Goal: Task Accomplishment & Management: Use online tool/utility

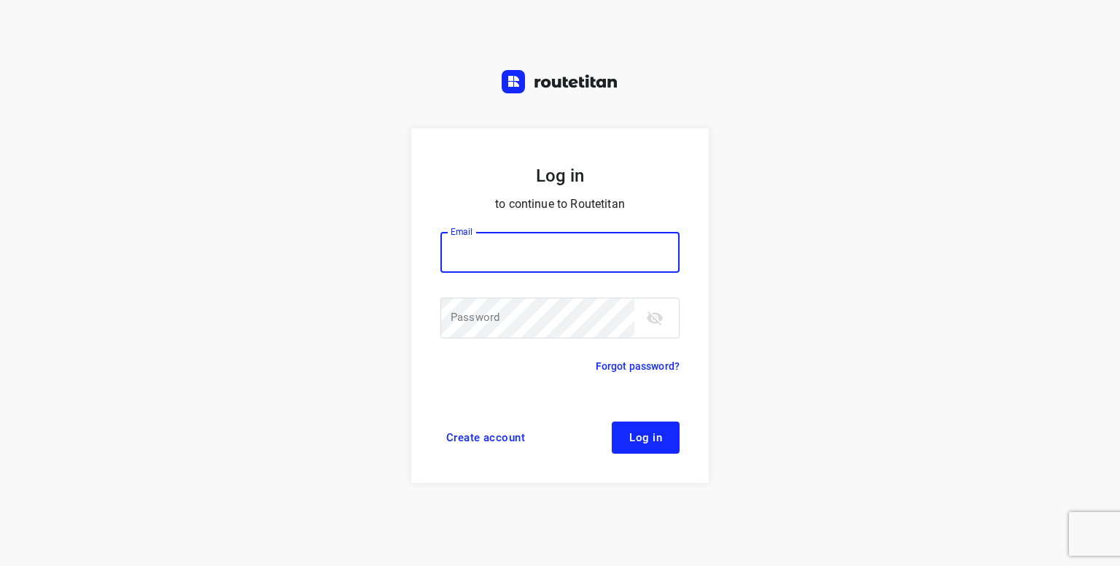
click at [572, 252] on input "email" at bounding box center [559, 252] width 239 height 41
type input "p.hilderson@telenet.be"
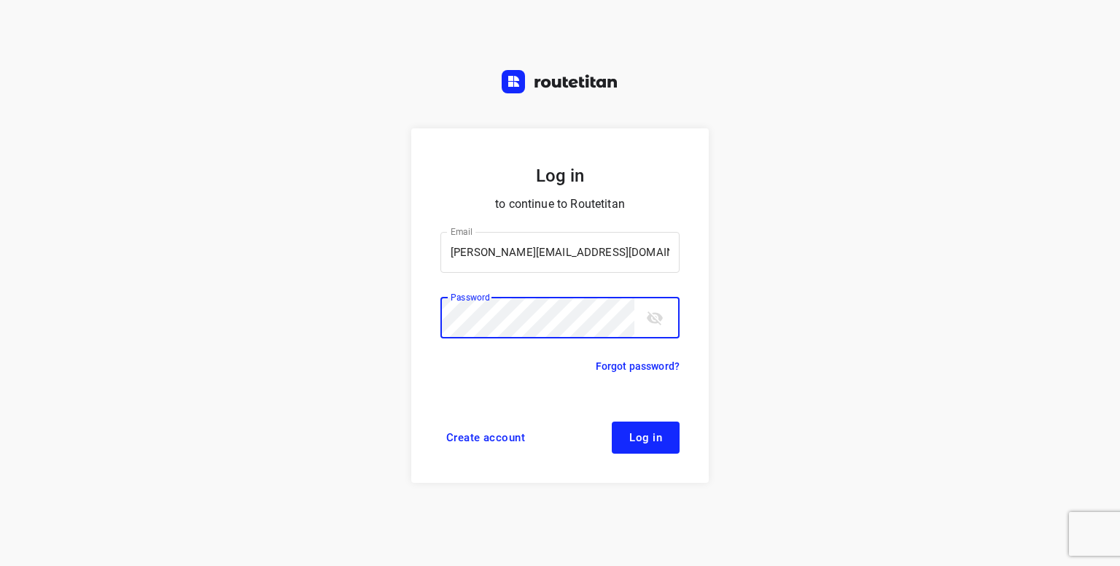
click at [645, 442] on span "Log in" at bounding box center [645, 438] width 33 height 12
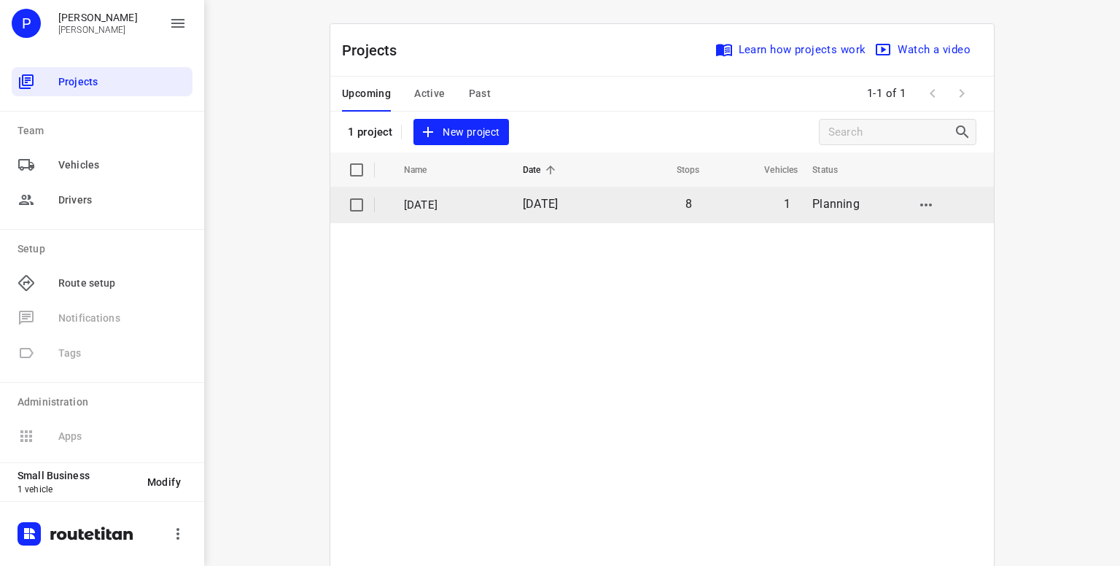
click at [351, 202] on input "checkbox" at bounding box center [356, 204] width 29 height 29
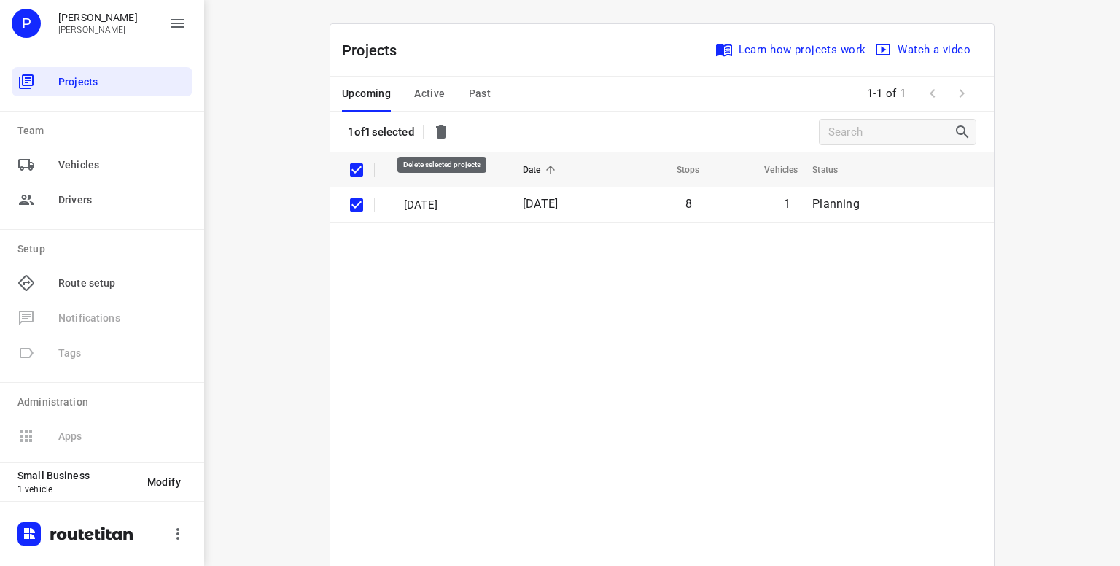
click at [446, 129] on icon "button" at bounding box center [441, 131] width 10 height 13
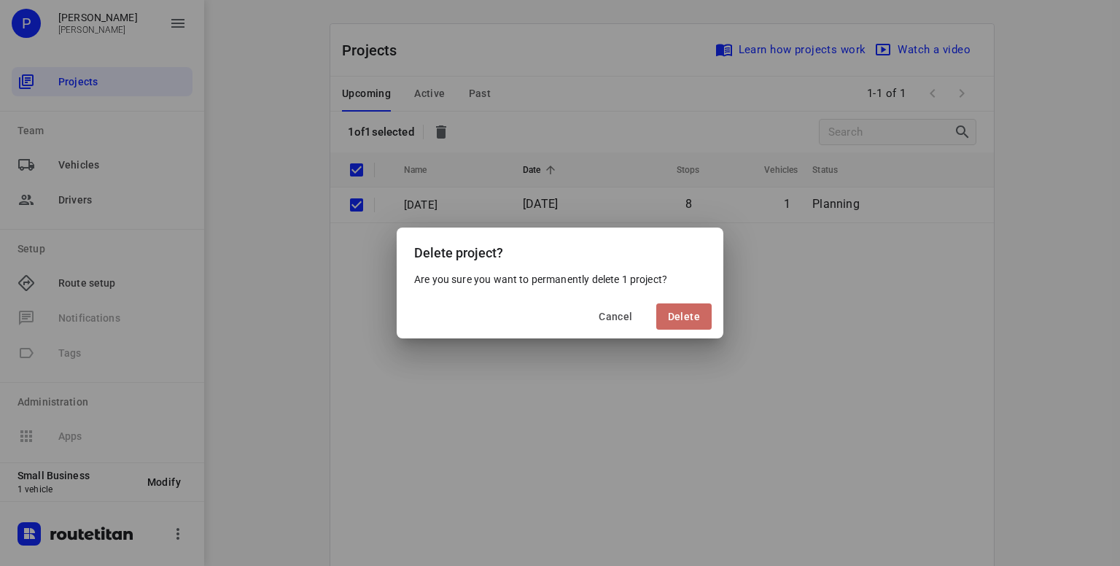
click at [685, 312] on span "Delete" at bounding box center [684, 317] width 32 height 12
checkbox input "false"
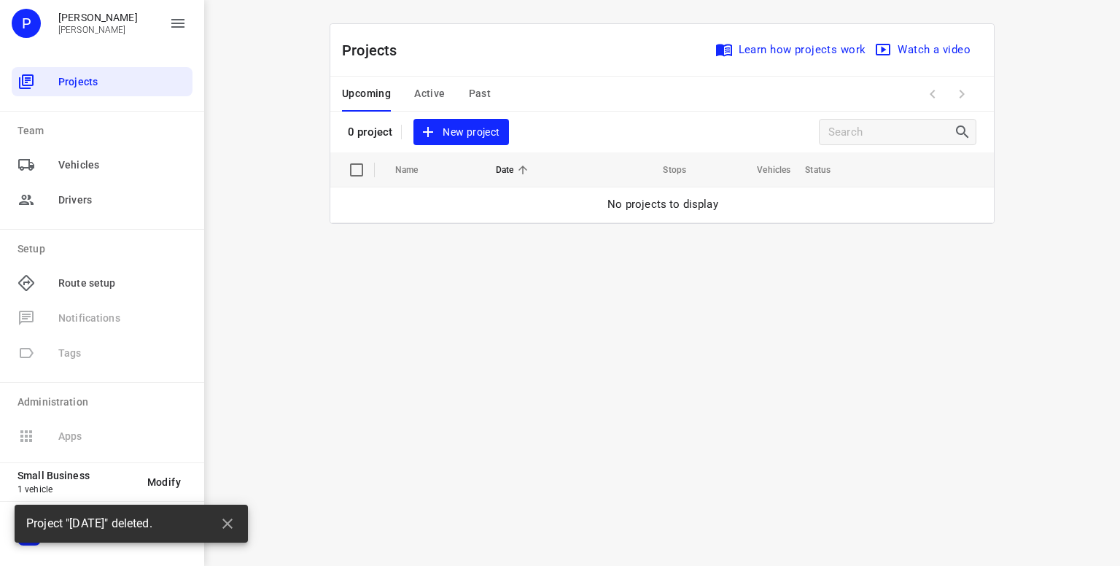
click at [472, 126] on span "New project" at bounding box center [460, 132] width 77 height 18
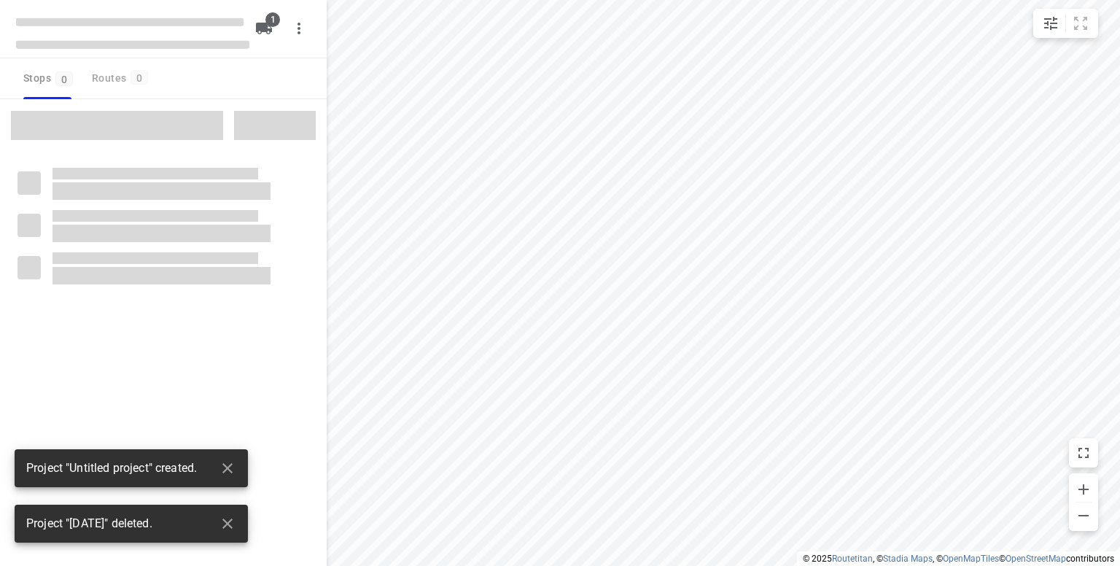
type input "distance"
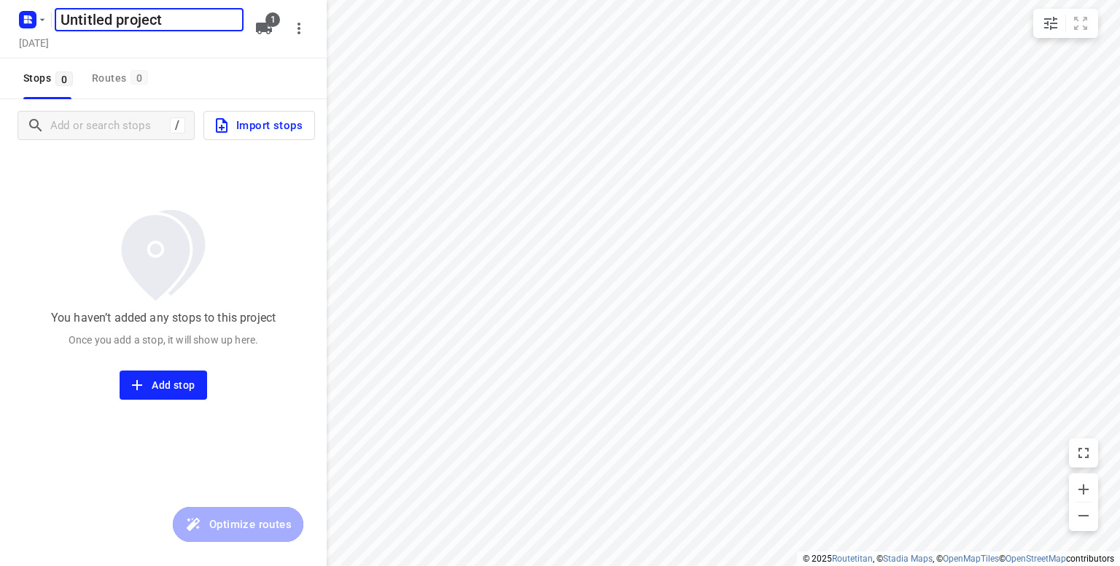
click at [190, 21] on input "Untitled project" at bounding box center [149, 19] width 189 height 23
type input "U"
type input "20/08"
click at [123, 131] on input "Add or search stops" at bounding box center [108, 125] width 114 height 23
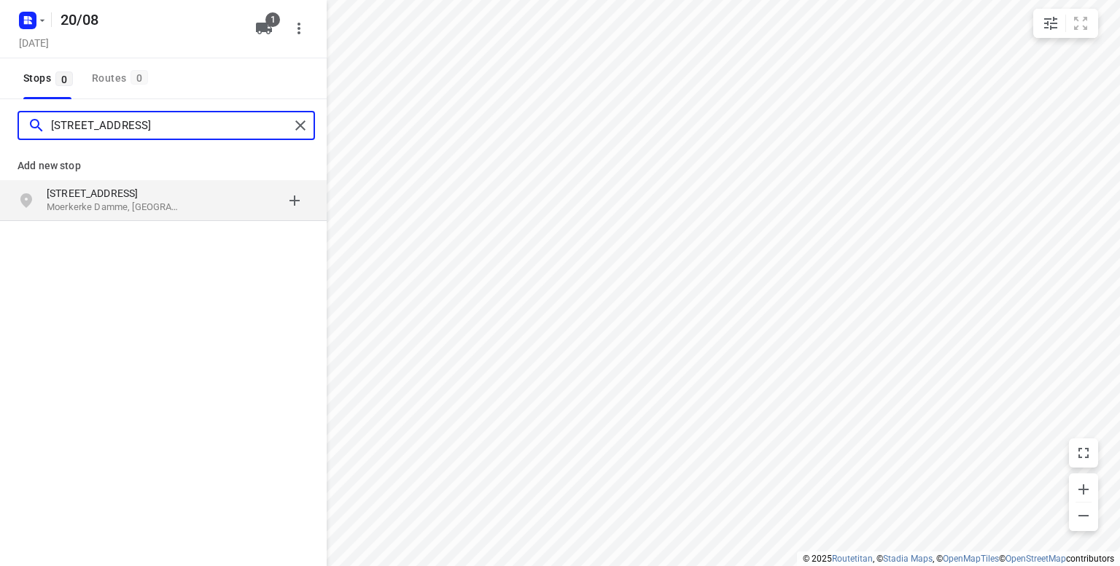
type input "Damweg 13 moerkerke"
click at [79, 194] on p "Damweg 13" at bounding box center [114, 193] width 134 height 15
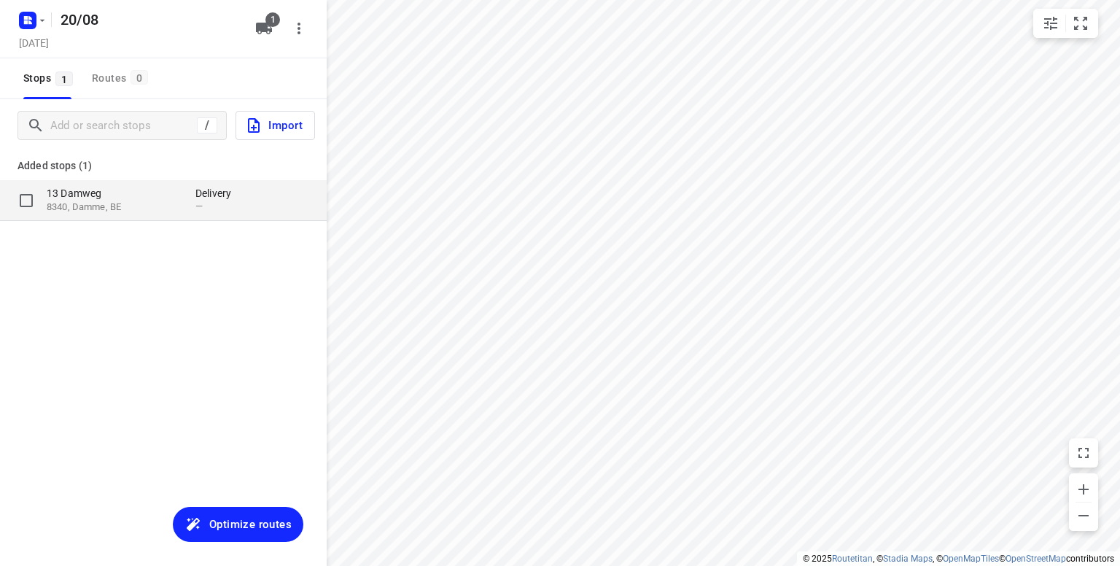
click at [102, 203] on p "8340, Damme, BE" at bounding box center [114, 208] width 134 height 14
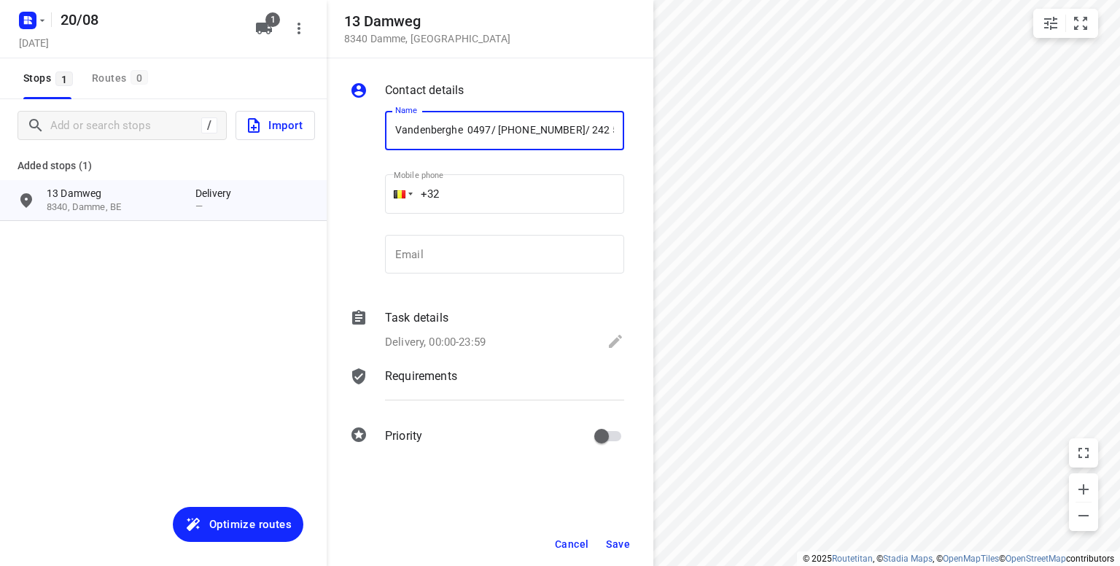
drag, startPoint x: 610, startPoint y: 127, endPoint x: 538, endPoint y: 128, distance: 72.2
click at [538, 128] on input "Vandenberghe 0497/ 518 214 0478/ 242 524" at bounding box center [504, 130] width 239 height 39
type input "Vandenberghe 0497/ 518 214"
click at [613, 343] on icon at bounding box center [615, 341] width 13 height 13
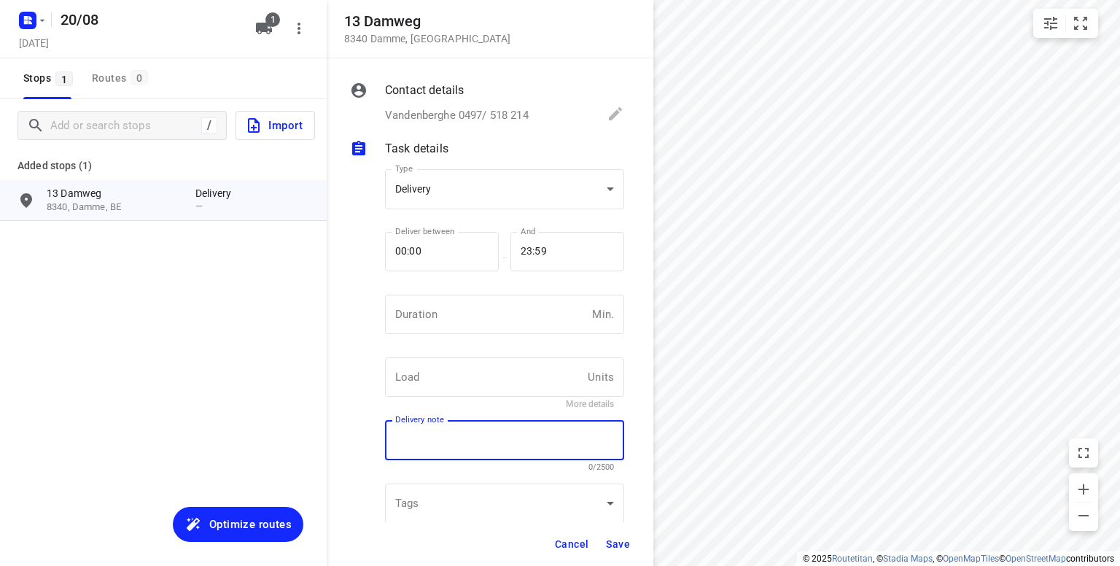
click at [424, 435] on textarea at bounding box center [504, 440] width 219 height 13
paste textarea "0478/ 242 524"
type textarea "0478/ 242 524"
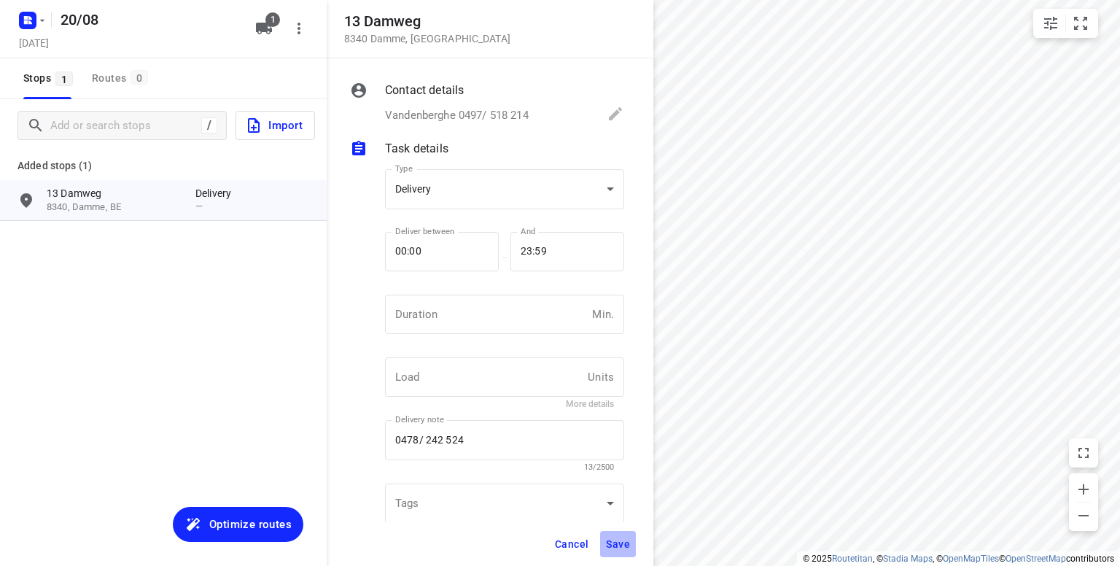
click at [621, 542] on span "Save" at bounding box center [618, 544] width 24 height 12
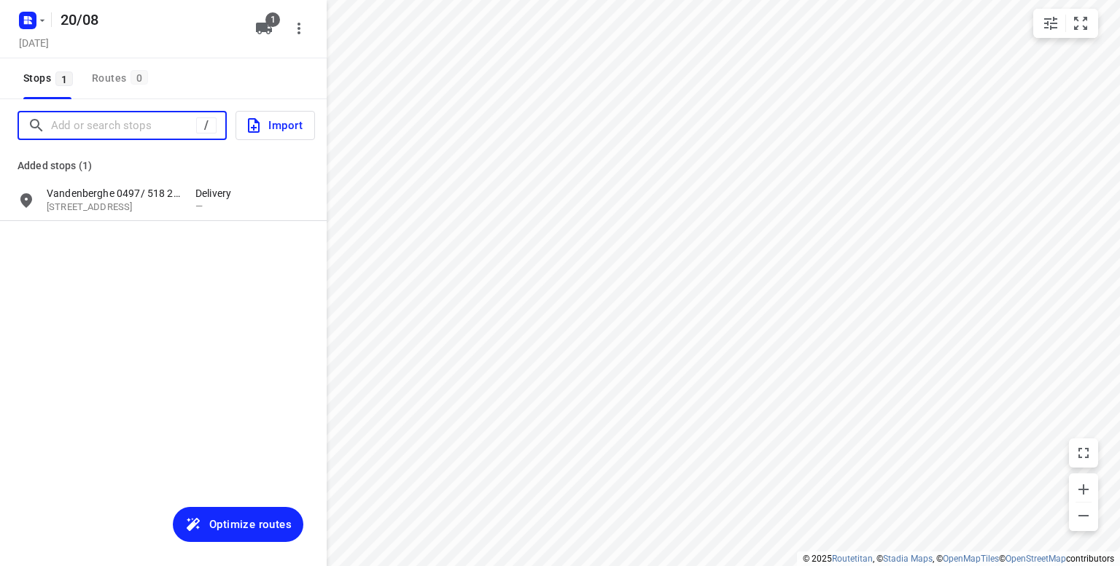
click at [123, 123] on input "Add or search stops" at bounding box center [123, 125] width 145 height 23
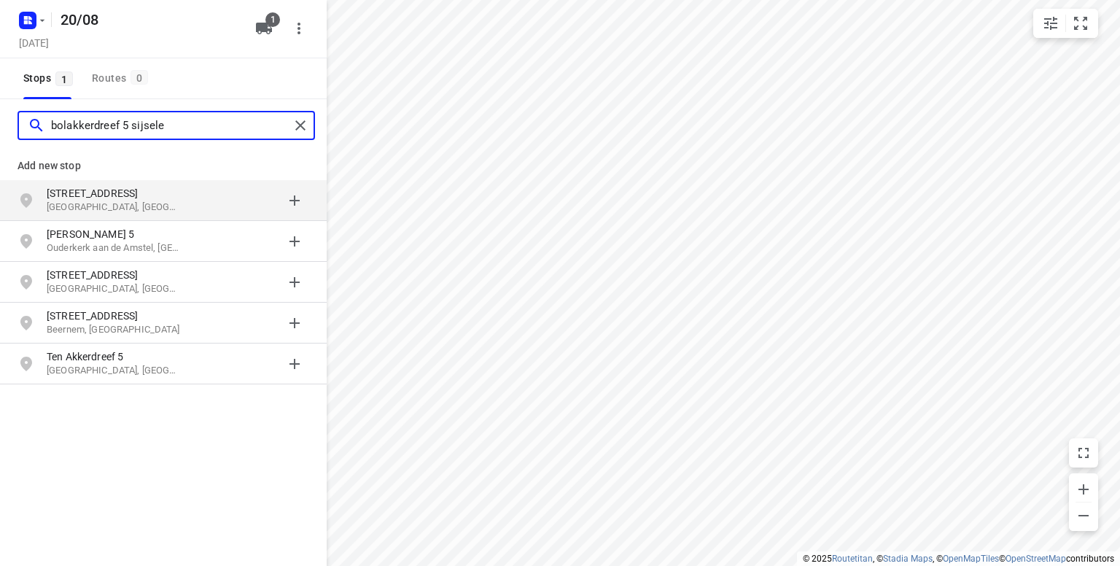
click at [117, 124] on input "bolakkerdreef 5 sijsele" at bounding box center [170, 125] width 238 height 23
click at [119, 124] on input "bolakkerdreef 5 sijsele" at bounding box center [170, 125] width 238 height 23
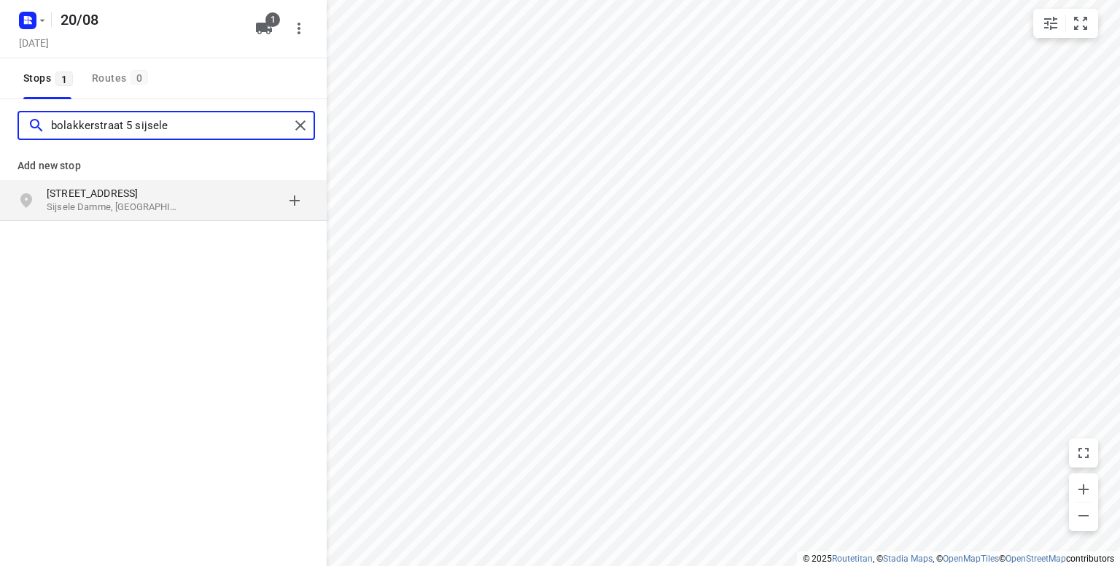
type input "bolakkerstraat 5 sijsele"
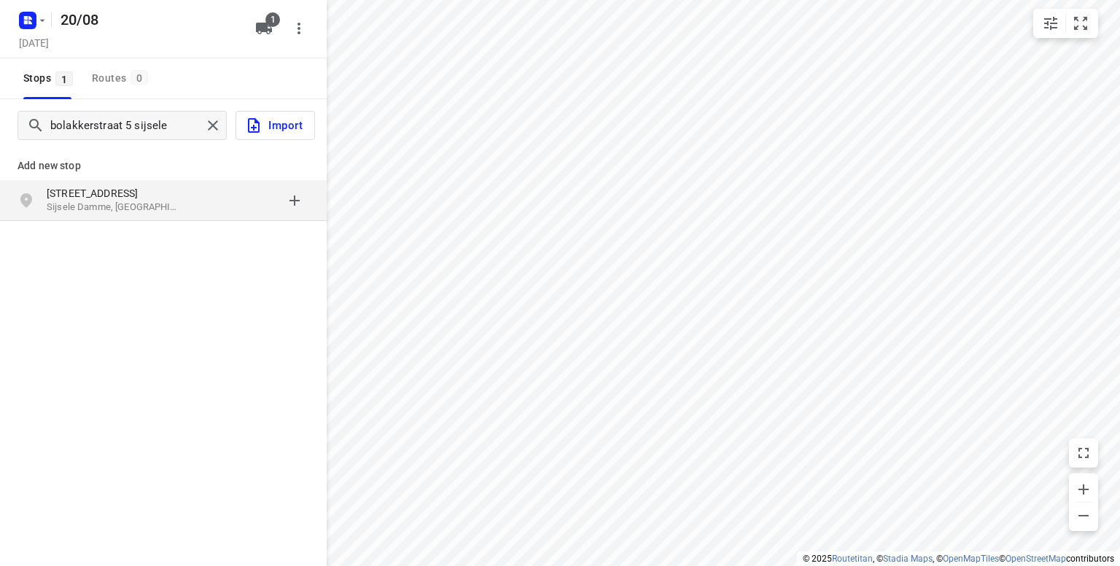
click at [96, 196] on p "Bolakkerstraat 5" at bounding box center [114, 193] width 134 height 15
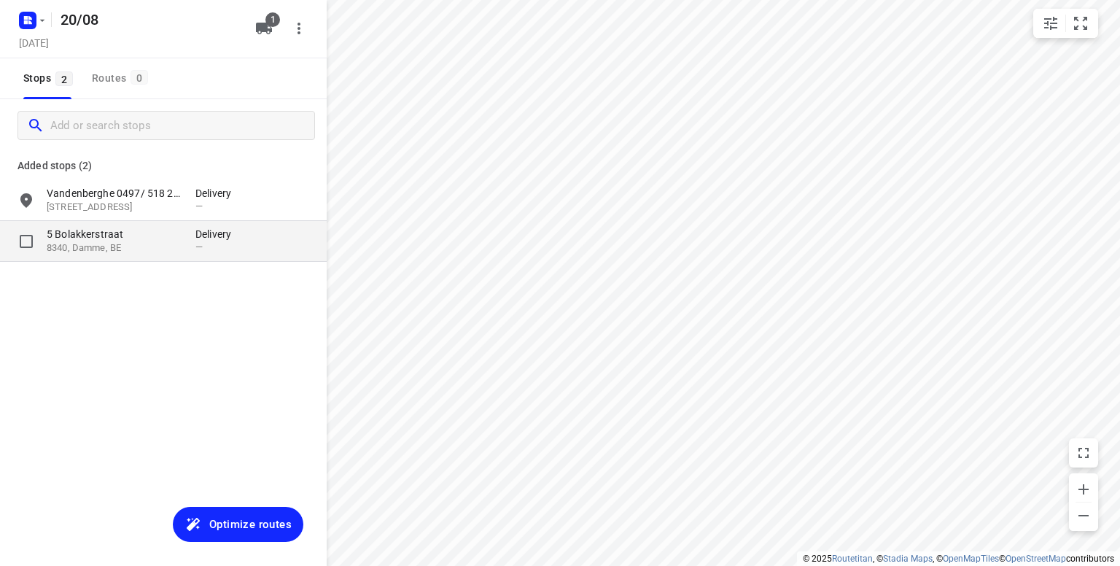
click at [129, 244] on p "8340, Damme, BE" at bounding box center [114, 248] width 134 height 14
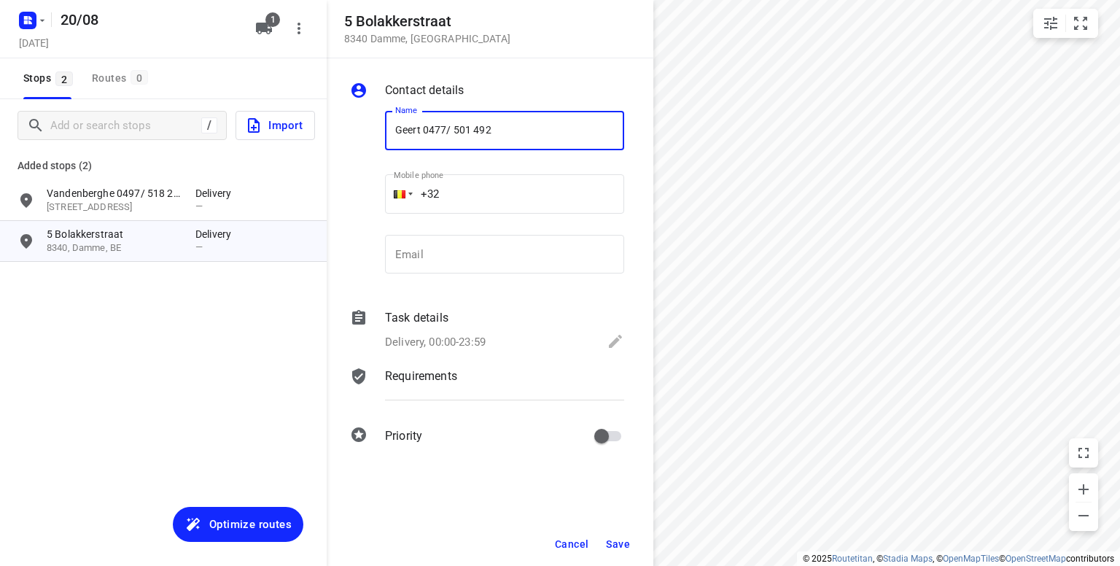
type input "Geert 0477/ 501 492"
click at [613, 543] on span "Save" at bounding box center [618, 544] width 24 height 12
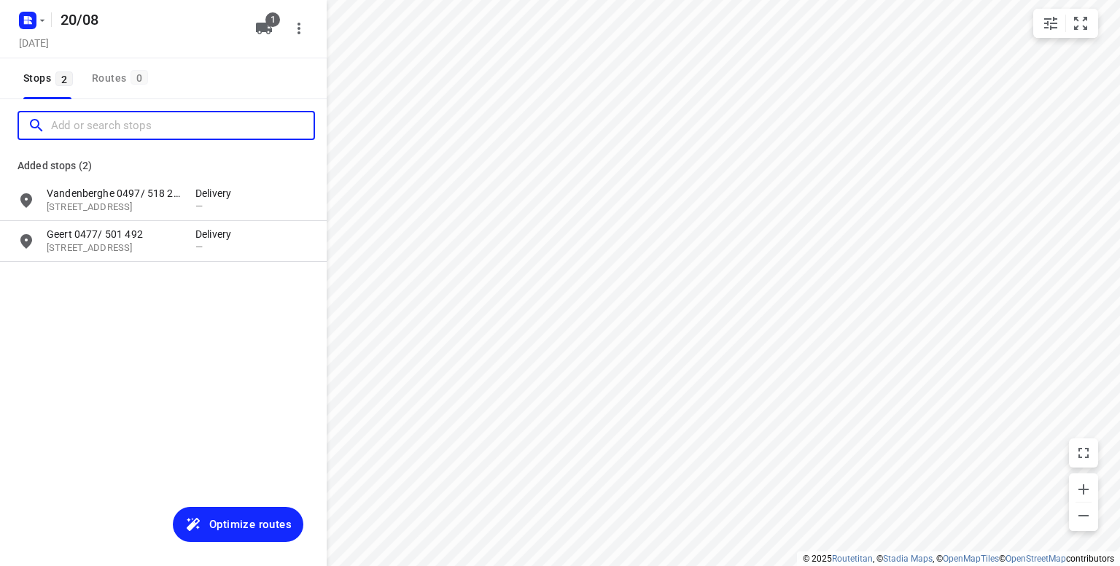
click at [106, 125] on input "Add or search stops" at bounding box center [182, 125] width 263 height 23
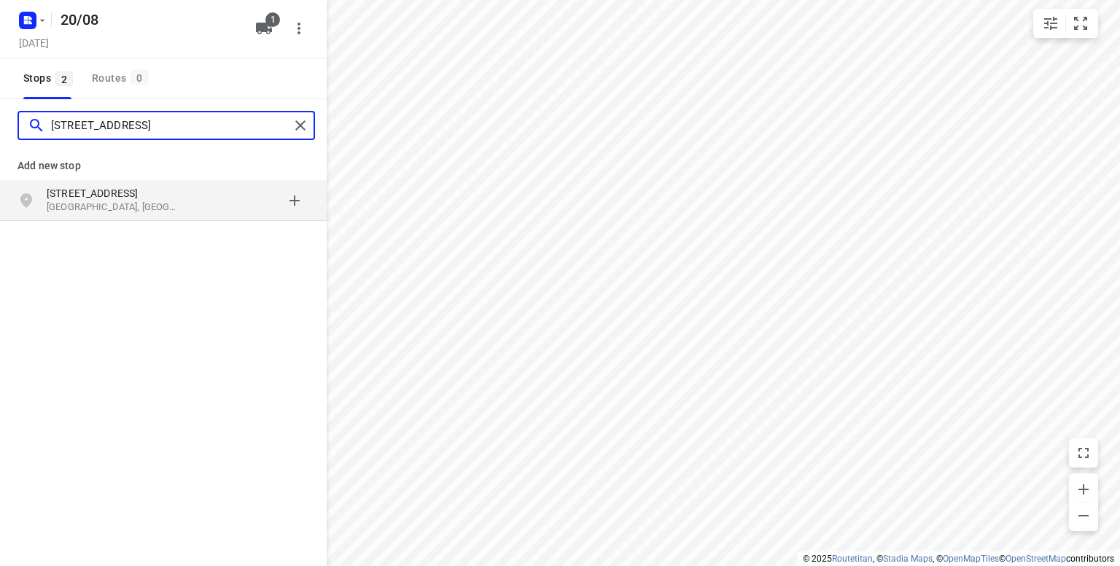
type input "oedelemsestraat 58 oostkamp"
click at [96, 190] on p "Oedelemsestraat 58" at bounding box center [114, 193] width 134 height 15
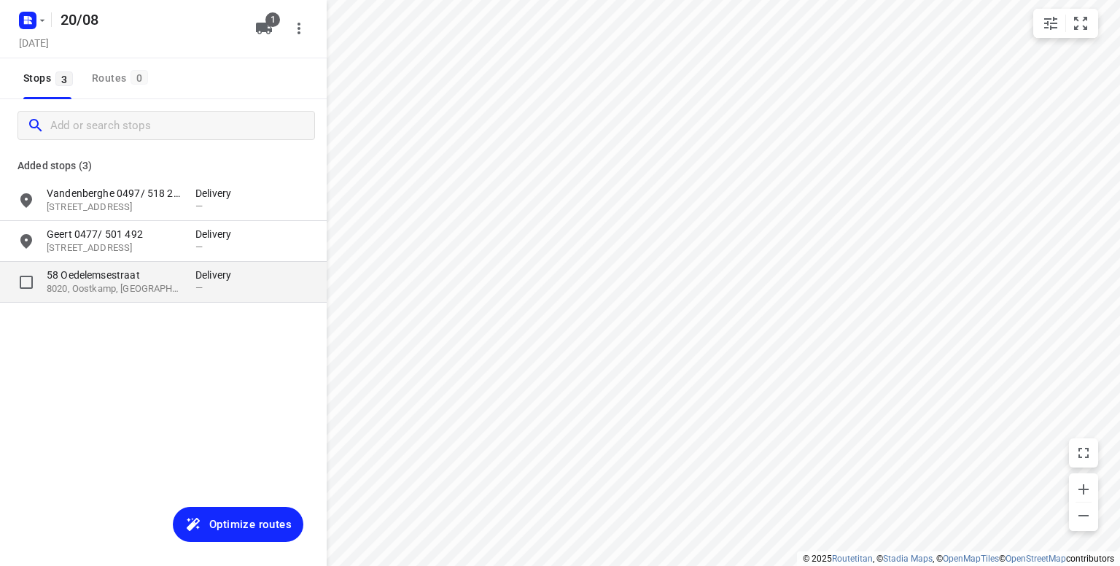
click at [85, 284] on p "8020, Oostkamp, BE" at bounding box center [114, 289] width 134 height 14
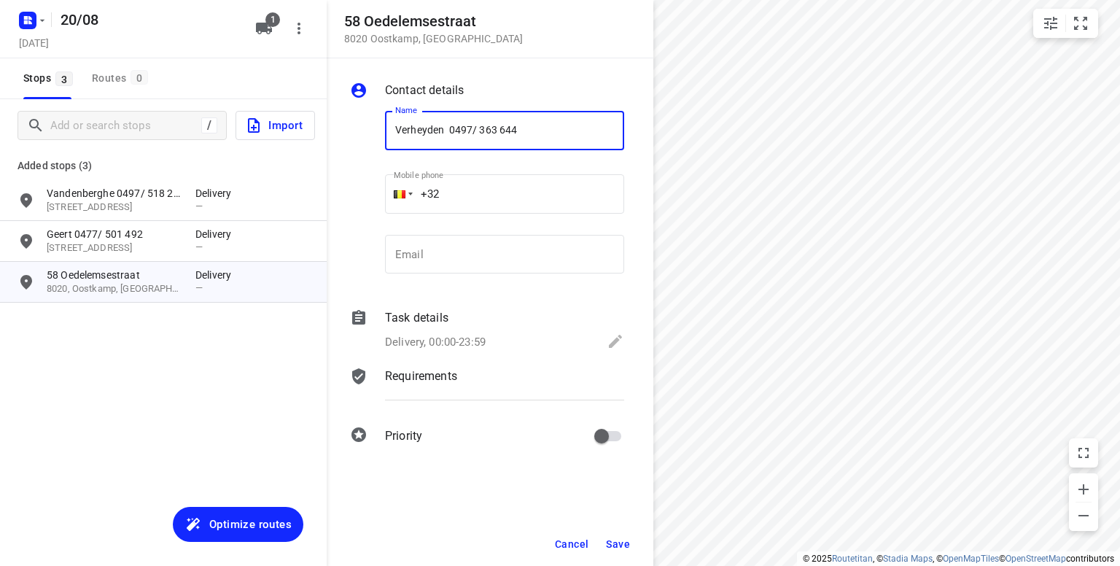
type input "Verheyden 0497/ 363 644"
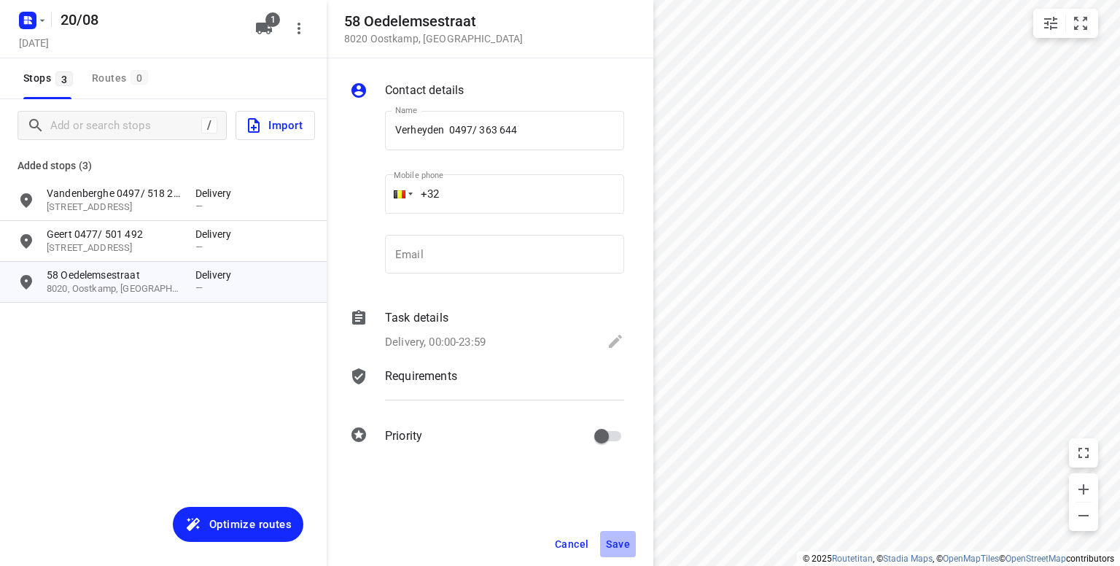
click at [618, 538] on span "Save" at bounding box center [618, 544] width 24 height 12
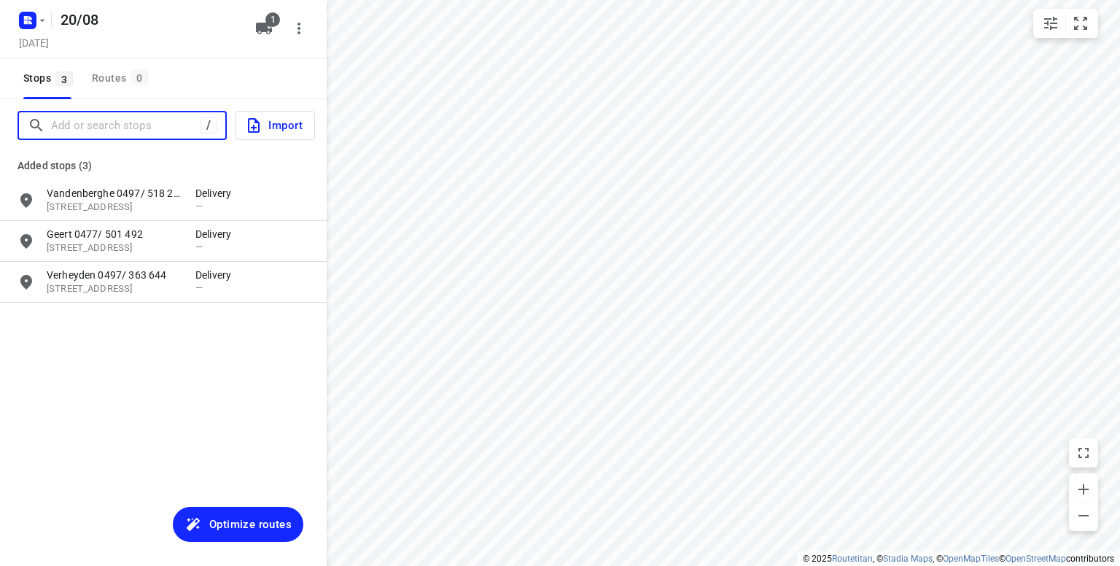
click at [81, 123] on input "Add or search stops" at bounding box center [125, 125] width 149 height 23
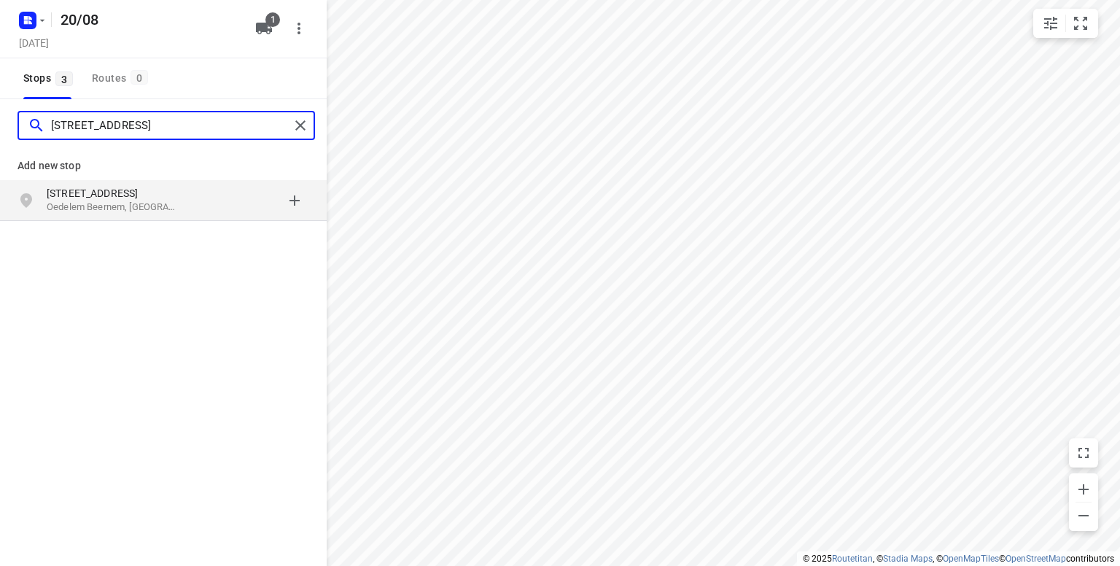
type input "antwerpseheirweg 6 oedelem"
click at [114, 201] on p "Oedelem Beernem, België" at bounding box center [114, 208] width 134 height 14
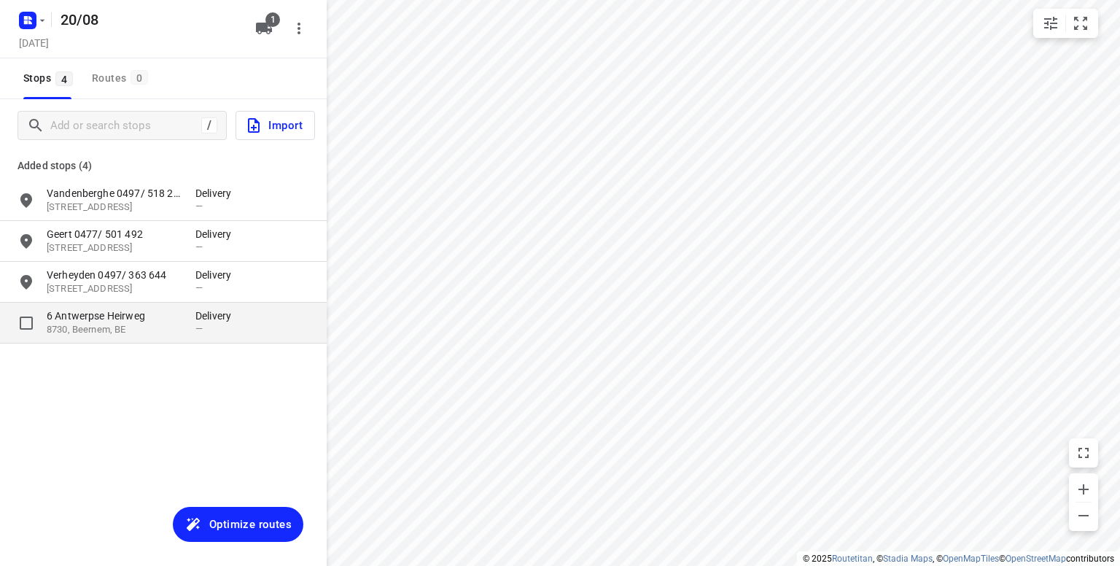
click at [146, 316] on p "6 Antwerpse Heirweg" at bounding box center [114, 315] width 134 height 15
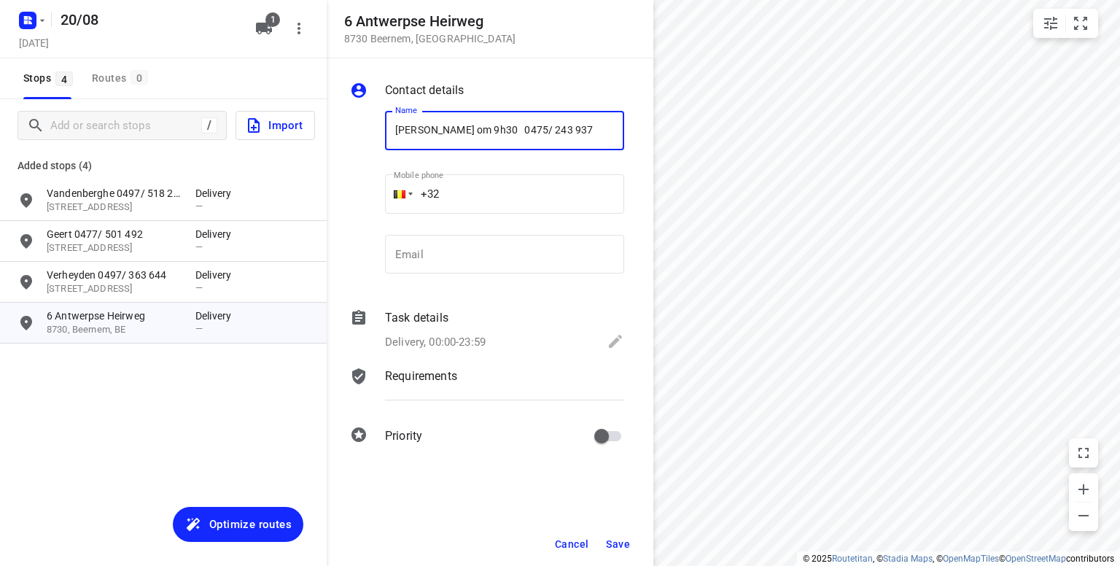
type input "Paul om 9h30 0475/ 243 937"
click at [619, 543] on span "Save" at bounding box center [618, 544] width 24 height 12
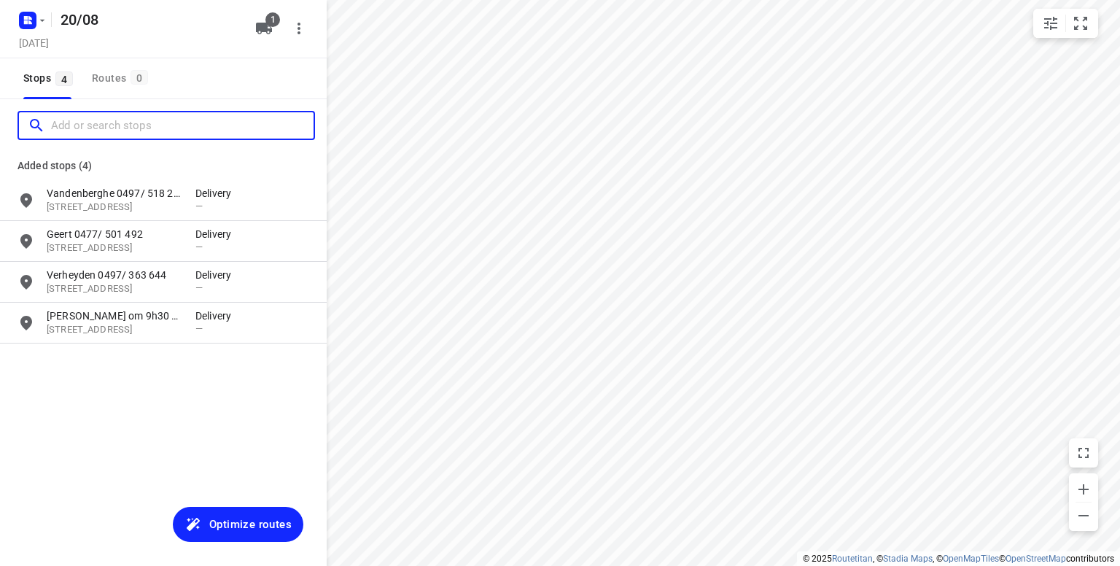
click at [128, 127] on input "Add or search stops" at bounding box center [182, 125] width 263 height 23
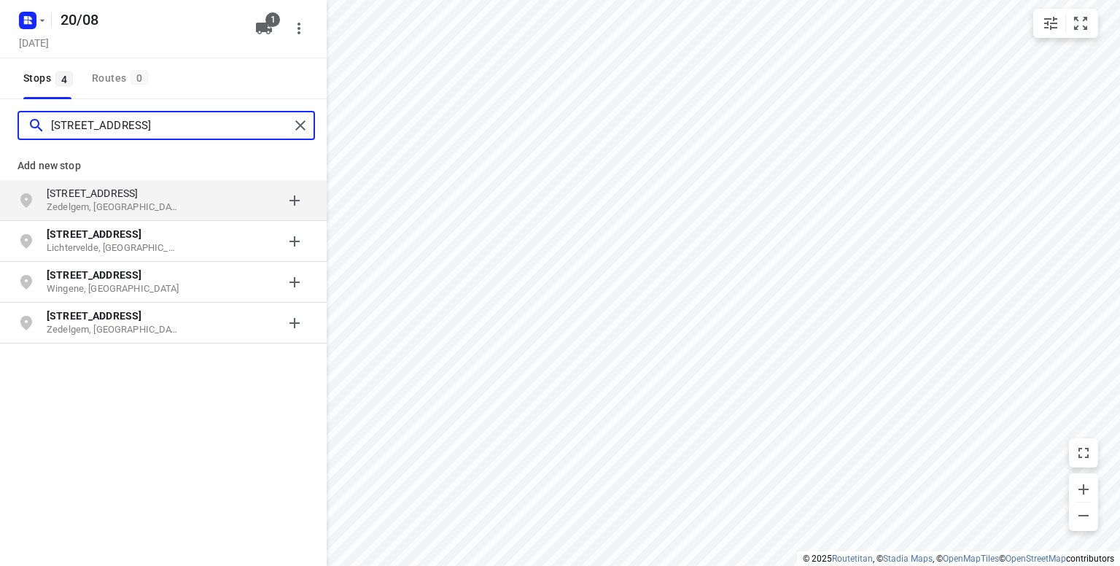
type input "ruddervoordestraat 59a"
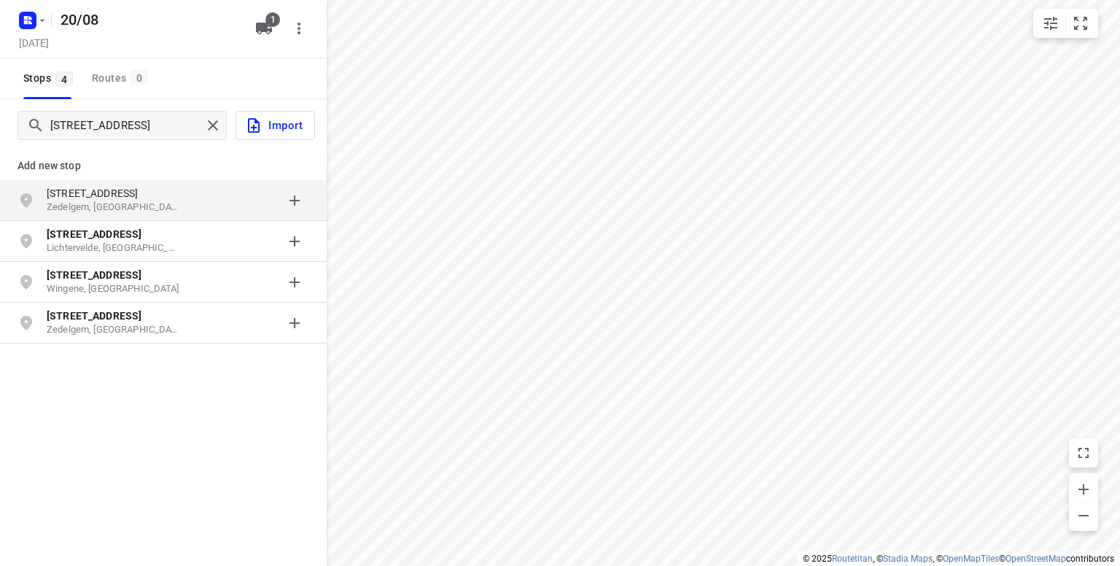
click at [119, 196] on p "Ruddervoordsestraat 59a" at bounding box center [114, 193] width 134 height 15
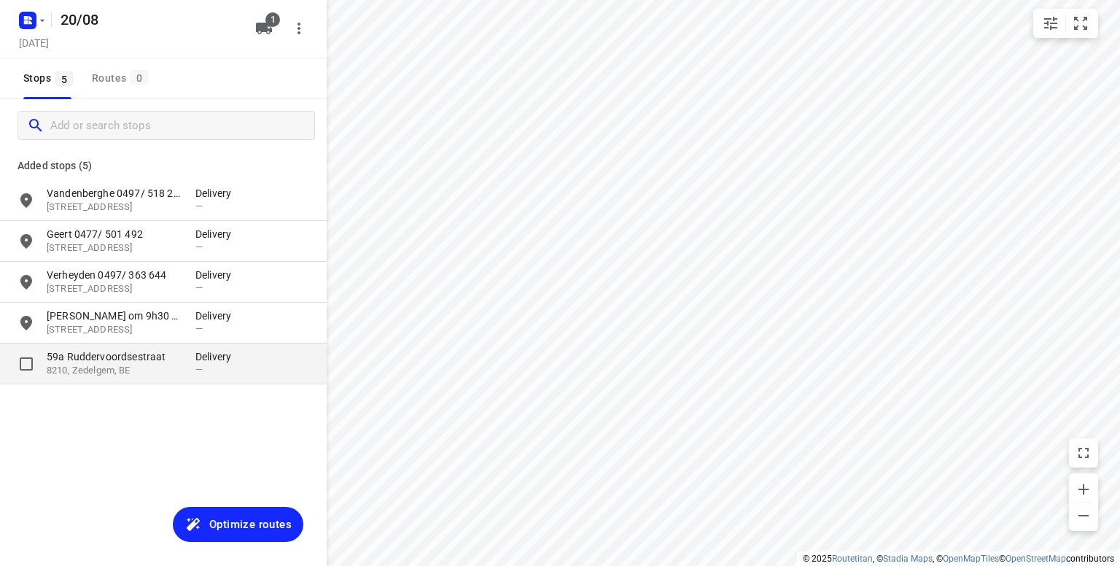
click at [146, 351] on p "59a Ruddervoordsestraat" at bounding box center [114, 356] width 134 height 15
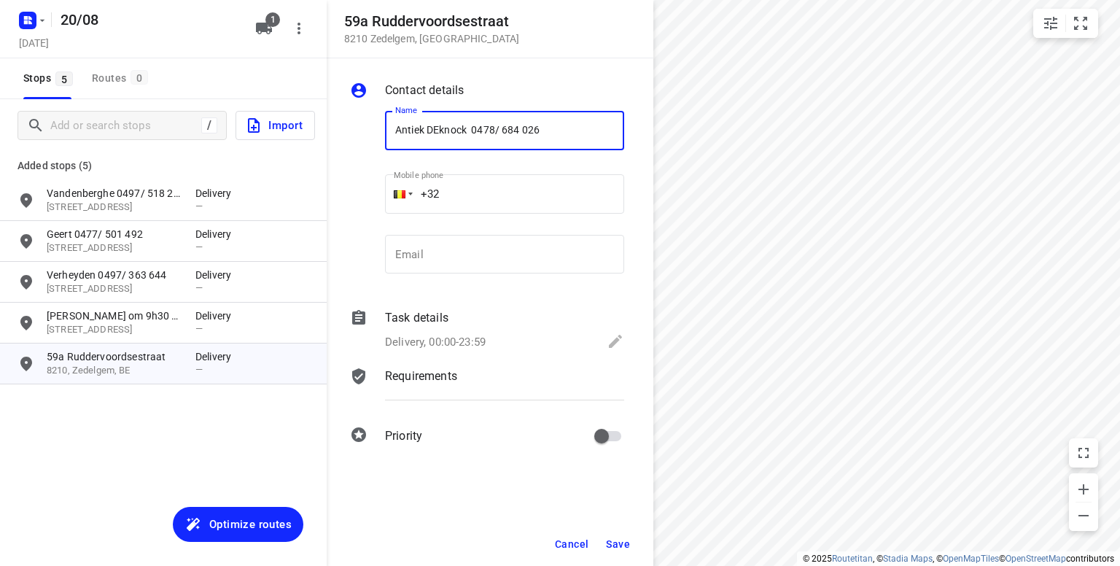
click at [439, 130] on input "Antiek DEknock 0478/ 684 026" at bounding box center [504, 130] width 239 height 39
type input "Antiek Deknock 0478/ 684 026"
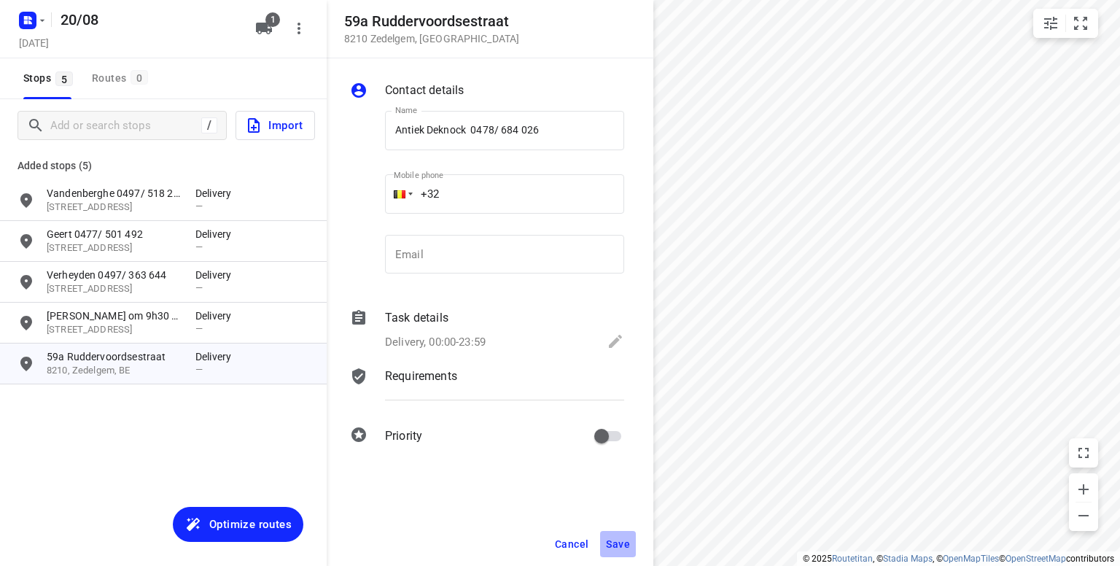
click at [617, 544] on span "Save" at bounding box center [618, 544] width 24 height 12
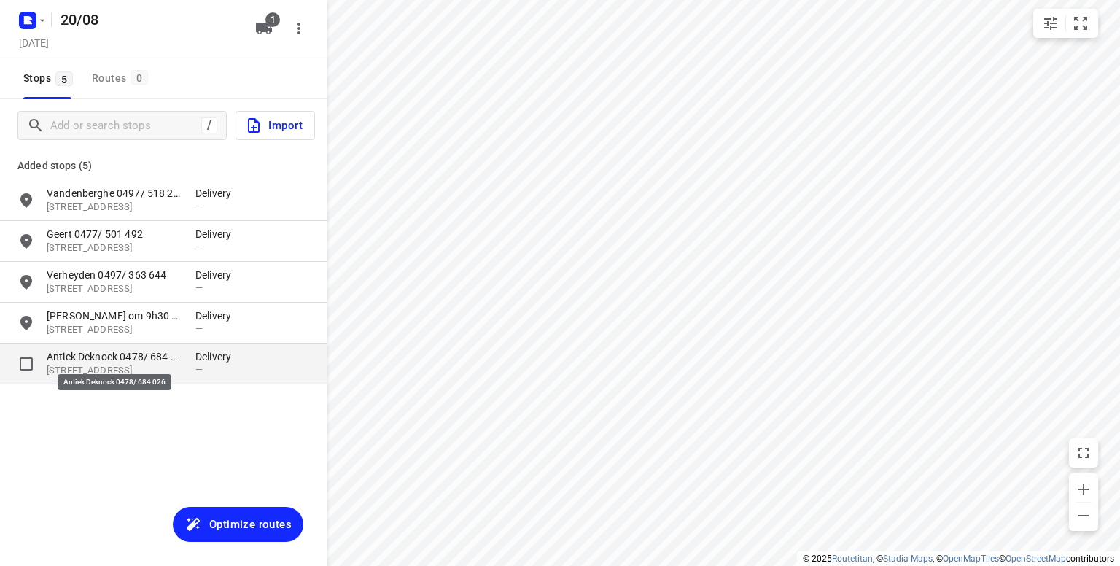
click at [123, 362] on p "Antiek Deknock 0478/ 684 026" at bounding box center [114, 356] width 134 height 15
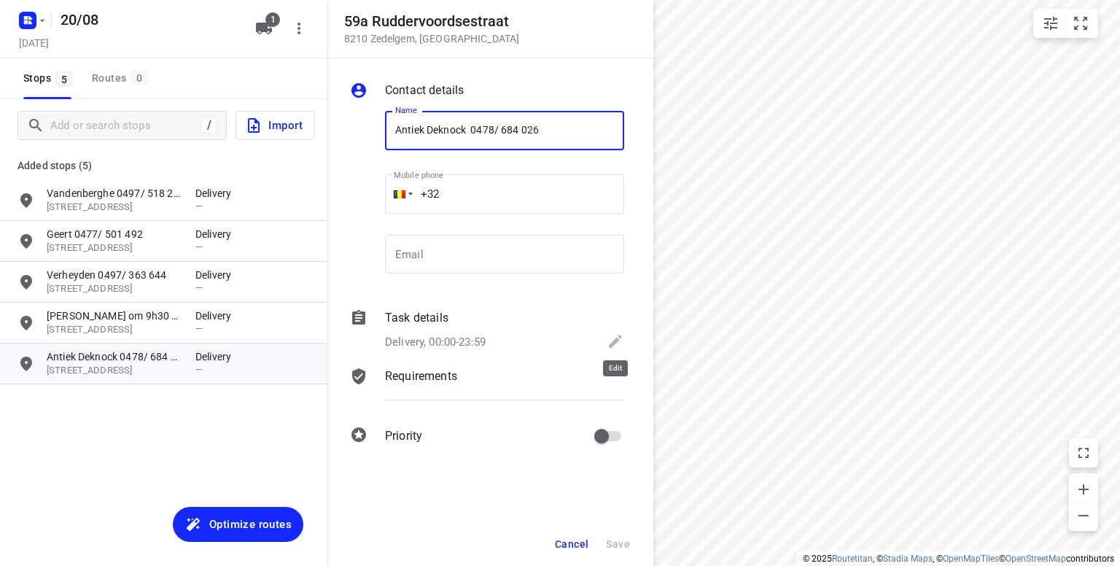
click at [619, 342] on icon at bounding box center [616, 342] width 18 height 18
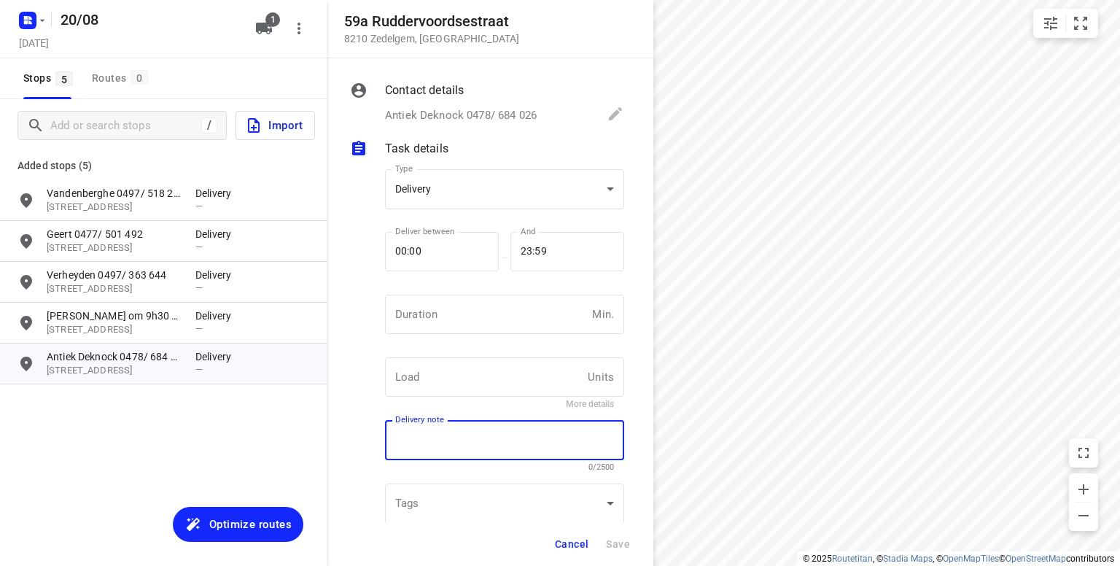
click at [445, 438] on textarea at bounding box center [504, 440] width 219 height 13
type textarea "whatsapp"
click at [621, 543] on span "Save" at bounding box center [618, 544] width 24 height 12
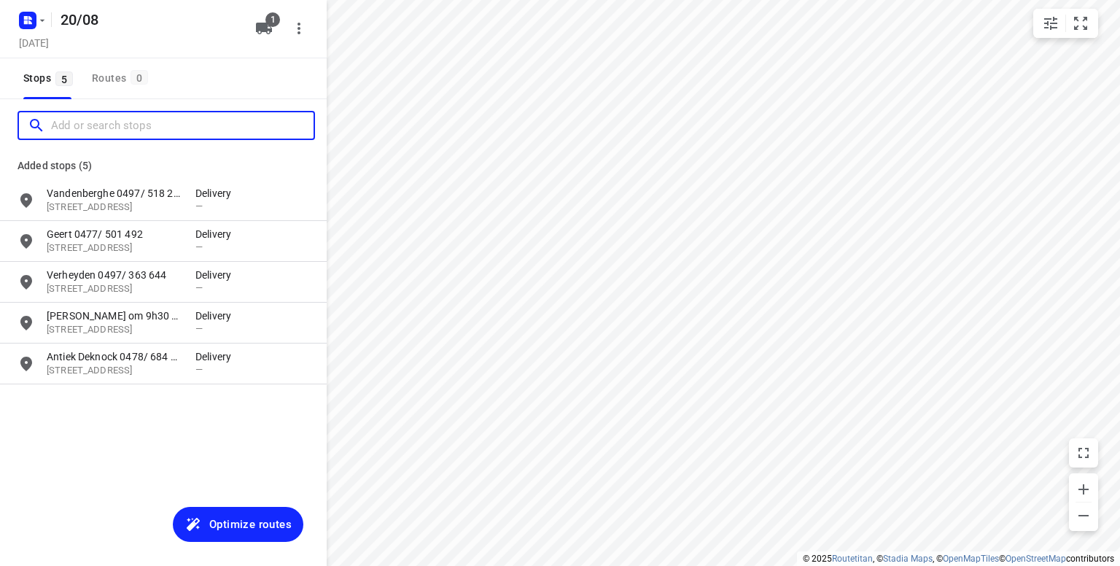
click at [131, 117] on input "Add or search stops" at bounding box center [182, 125] width 263 height 23
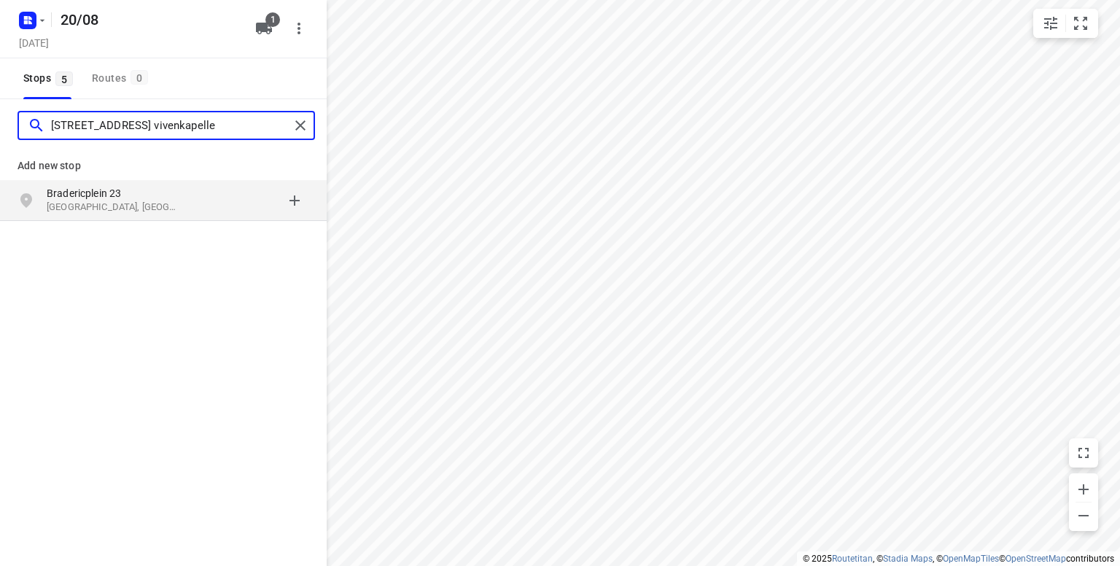
type input "Bradericplein 23 vivenkapelle"
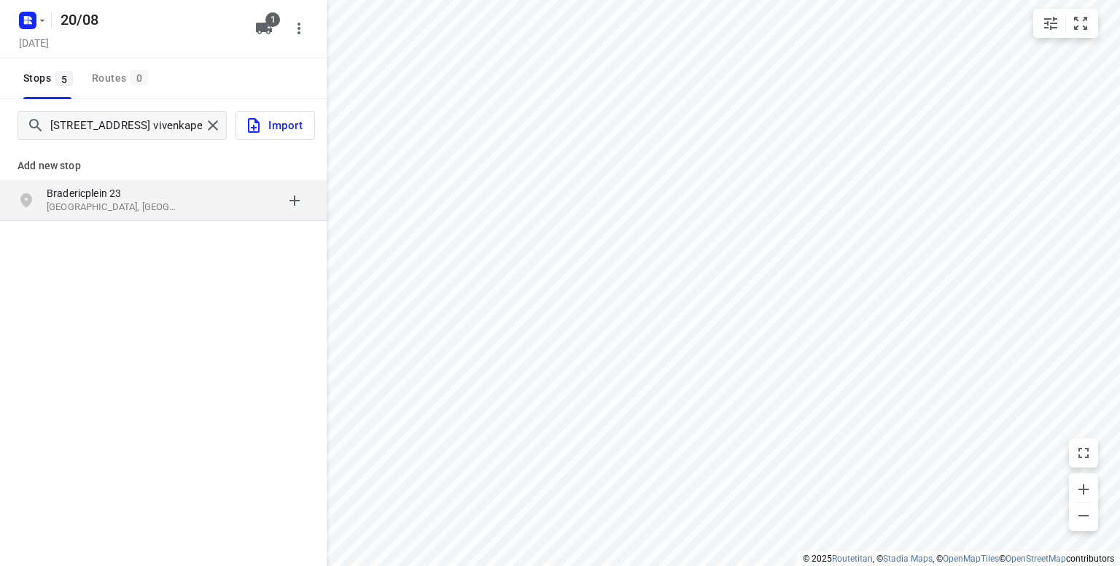
click at [90, 201] on p "Damme, België" at bounding box center [114, 208] width 134 height 14
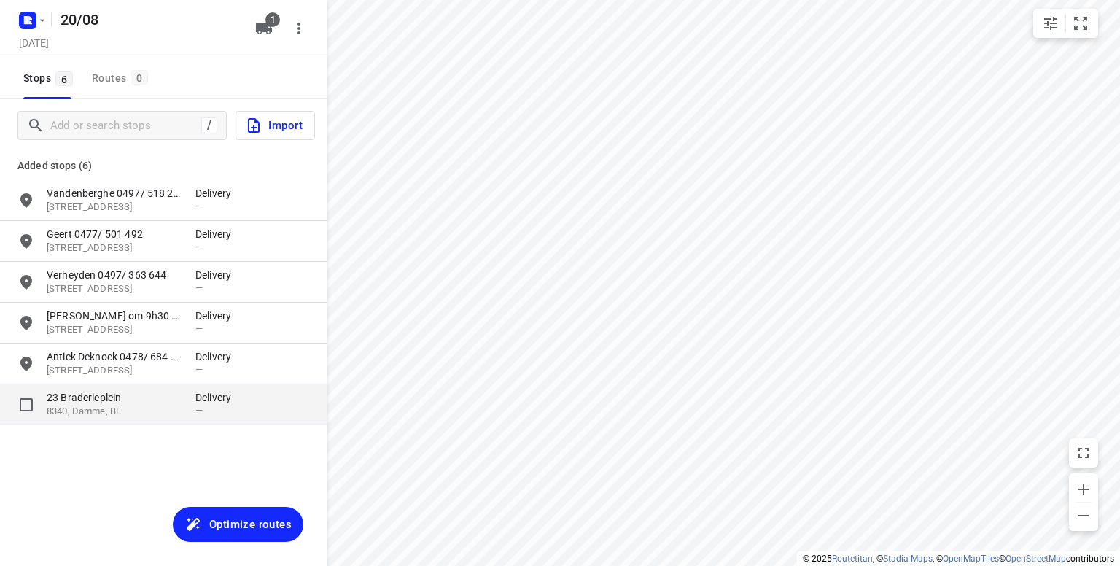
click at [126, 410] on p "8340, Damme, BE" at bounding box center [114, 412] width 134 height 14
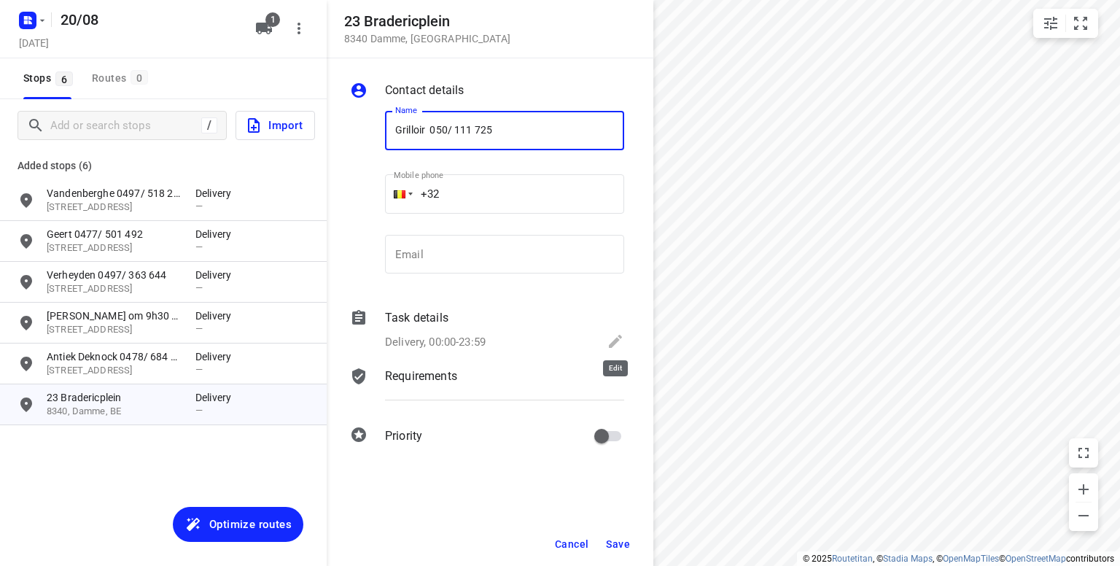
type input "Grilloir 050/ 111 725"
click at [616, 341] on icon at bounding box center [615, 341] width 13 height 13
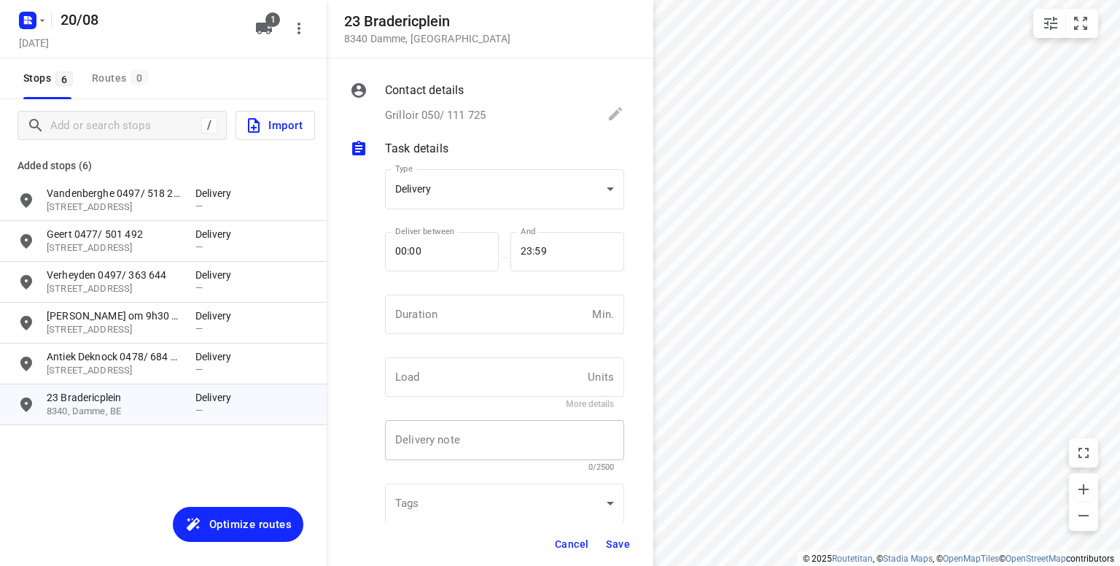
click at [411, 432] on div "x Delivery note" at bounding box center [504, 440] width 239 height 40
type textarea "fact gegev via mail"
click at [621, 540] on span "Save" at bounding box center [618, 544] width 24 height 12
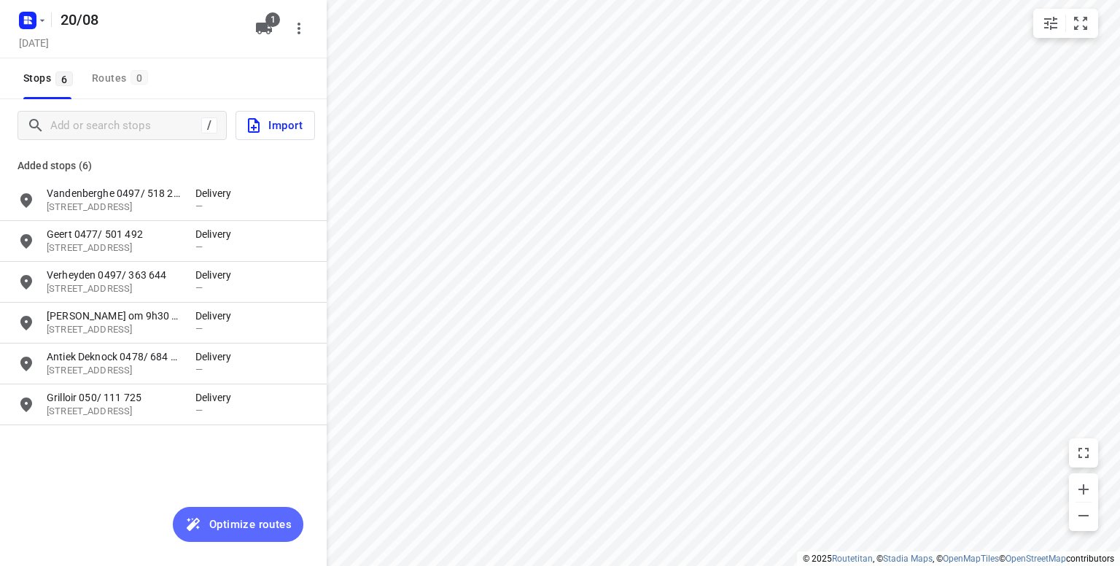
click at [239, 519] on span "Optimize routes" at bounding box center [250, 524] width 82 height 19
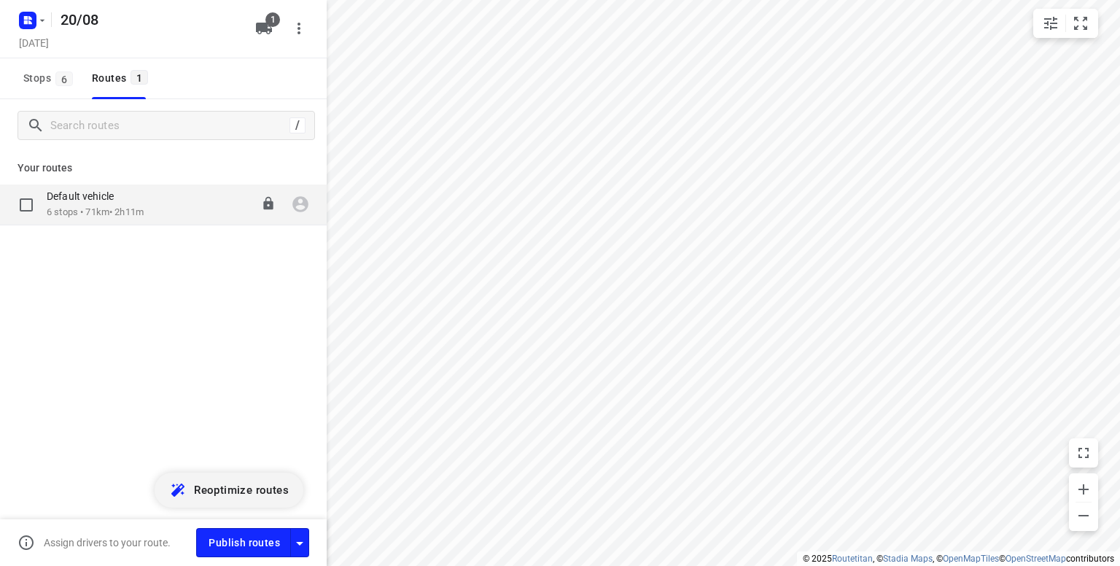
click at [144, 208] on p "6 stops • 71km • 2h11m" at bounding box center [95, 213] width 97 height 14
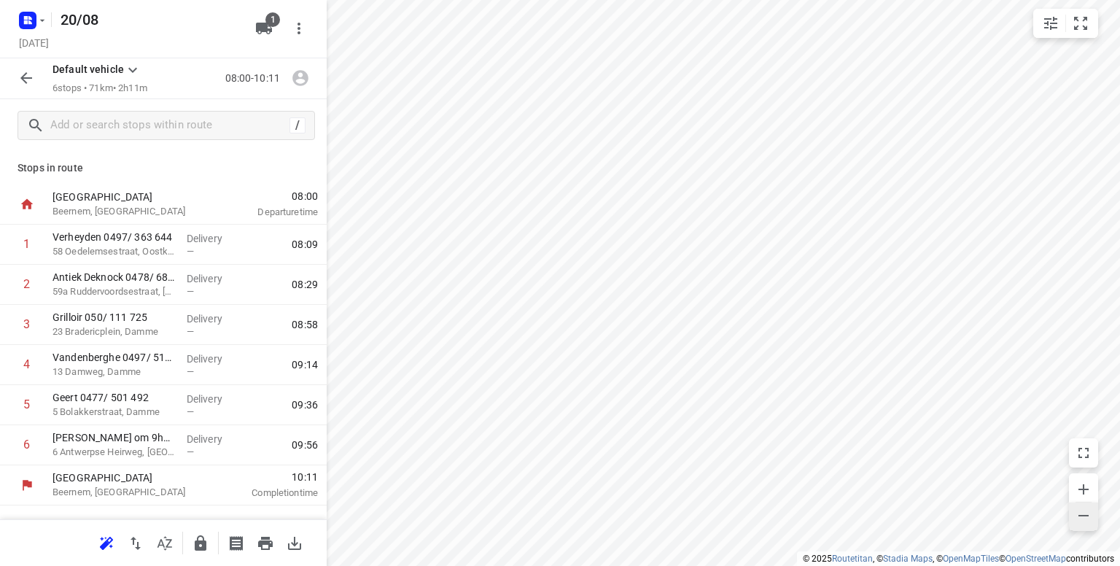
click at [1077, 514] on icon "button" at bounding box center [1084, 516] width 18 height 18
click at [131, 538] on icon "button" at bounding box center [136, 543] width 10 height 13
click at [199, 543] on icon "button" at bounding box center [201, 542] width 12 height 15
click at [36, 23] on icon "button" at bounding box center [42, 21] width 12 height 12
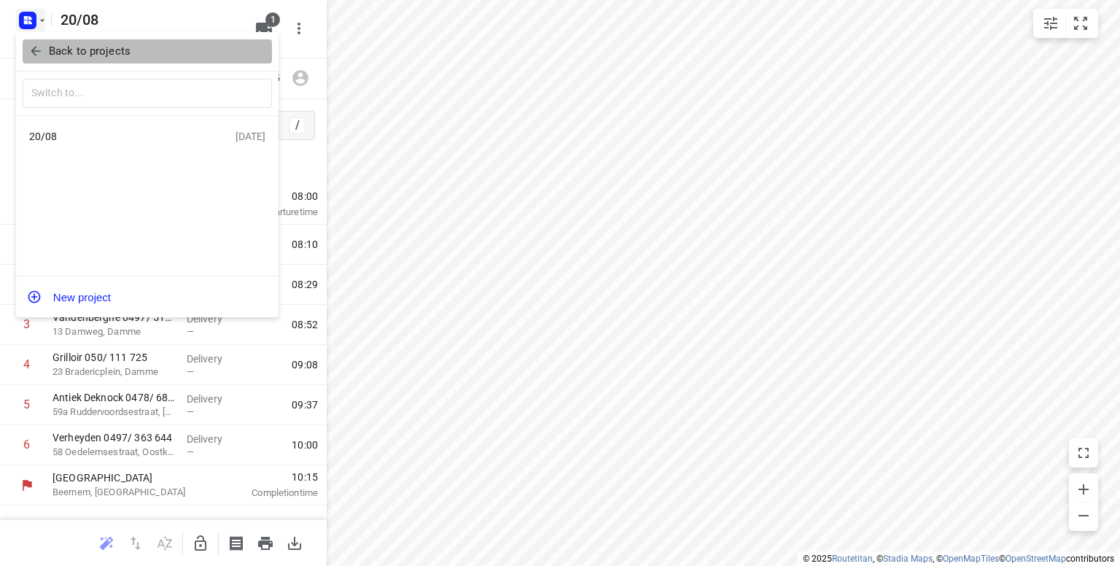
click at [31, 50] on icon "button" at bounding box center [35, 51] width 15 height 15
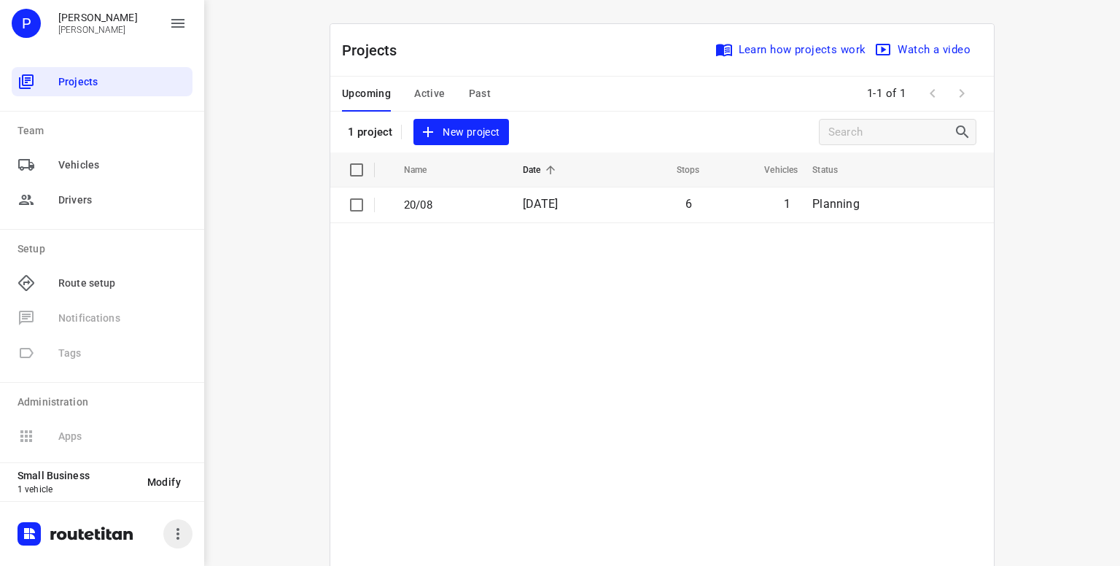
click at [171, 535] on icon "button" at bounding box center [178, 534] width 18 height 18
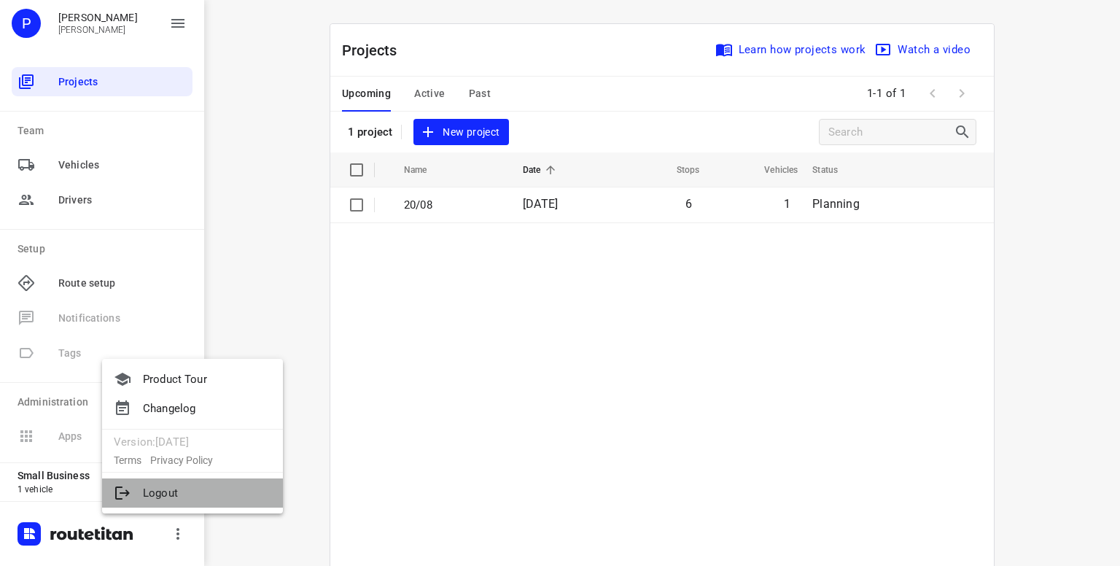
click at [172, 489] on li "Logout" at bounding box center [192, 492] width 181 height 29
